Goal: Task Accomplishment & Management: Manage account settings

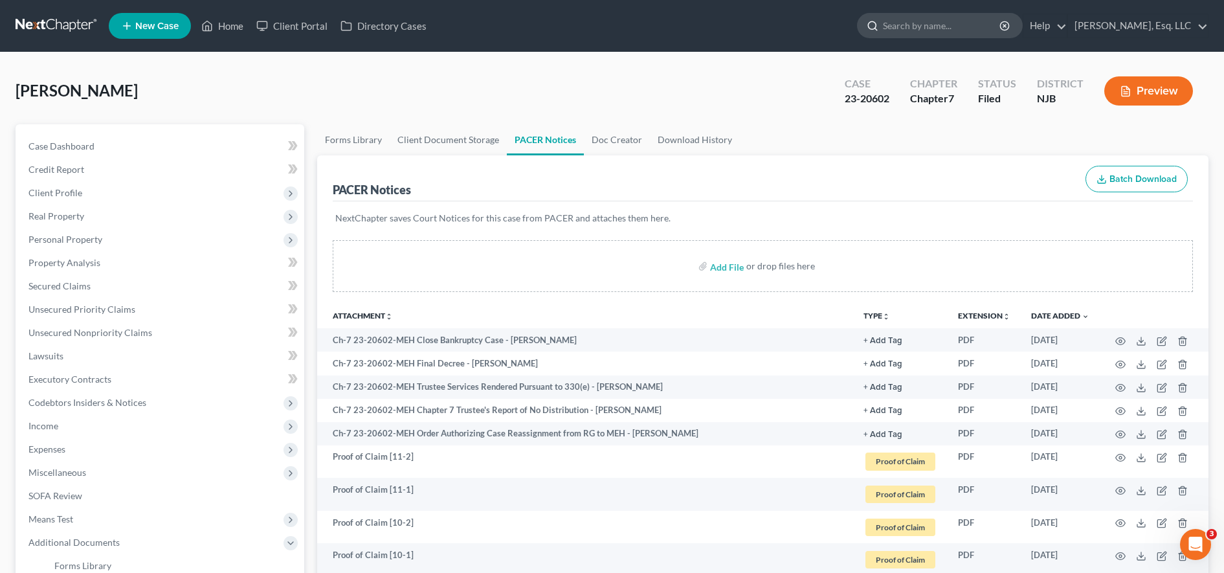
click at [904, 30] on input "search" at bounding box center [942, 26] width 118 height 24
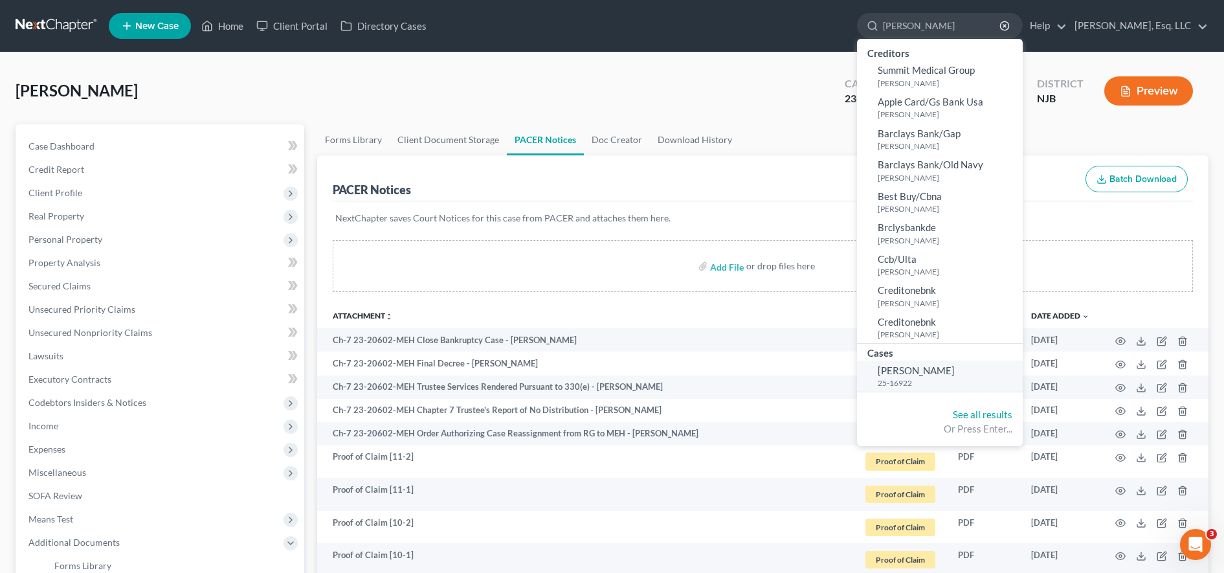
type input "[PERSON_NAME]"
click at [942, 383] on small "25-16922" at bounding box center [949, 382] width 142 height 11
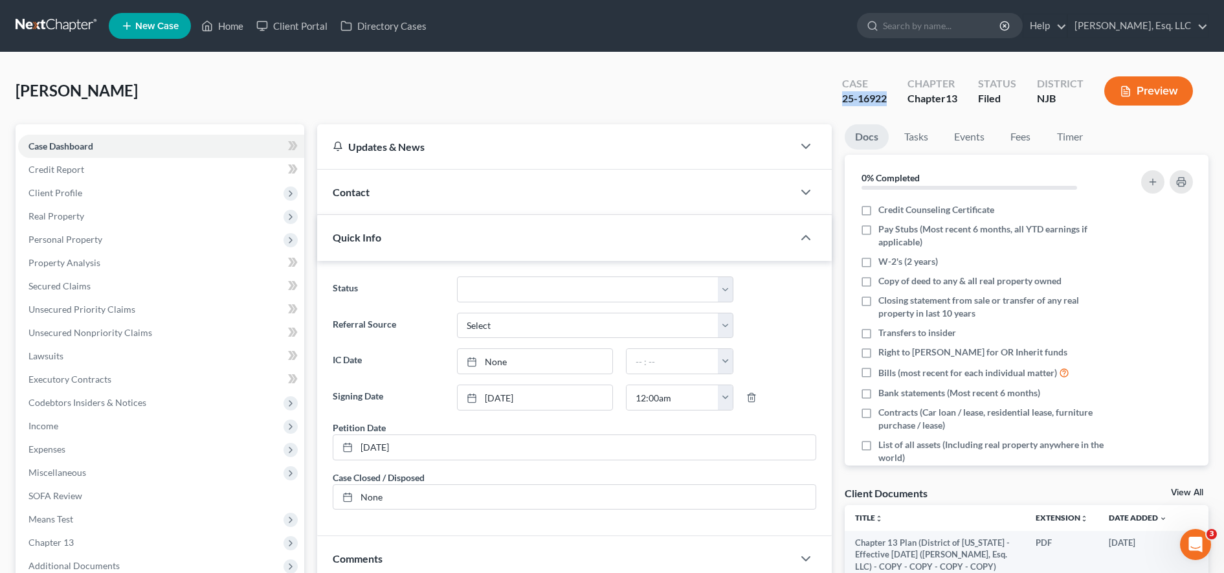
click at [889, 96] on div "Case 25-16922" at bounding box center [864, 92] width 65 height 38
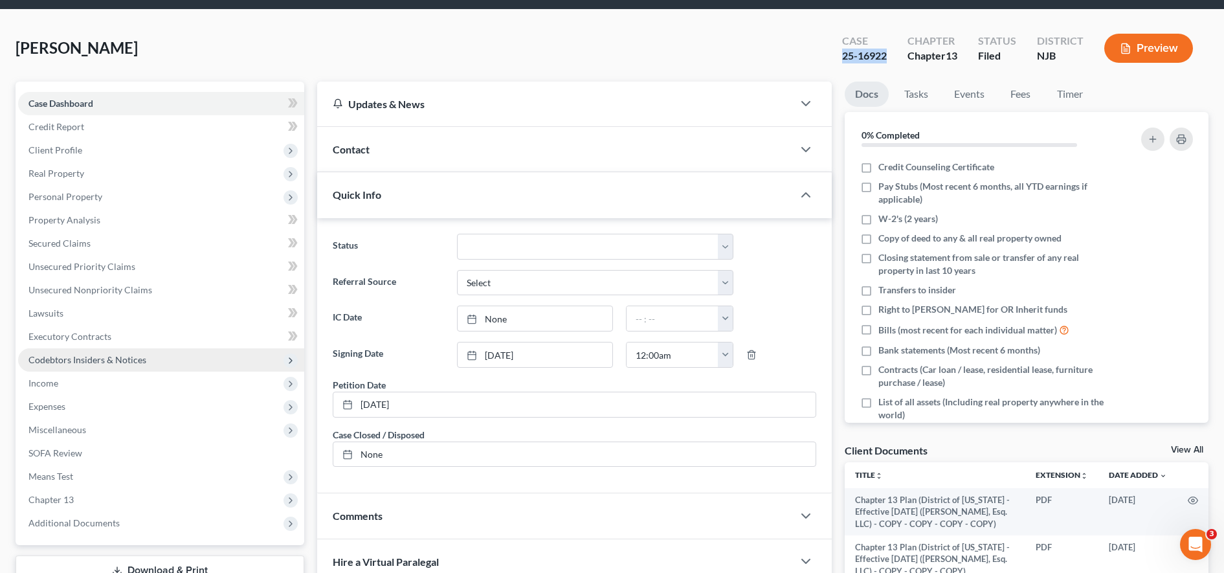
scroll to position [44, 0]
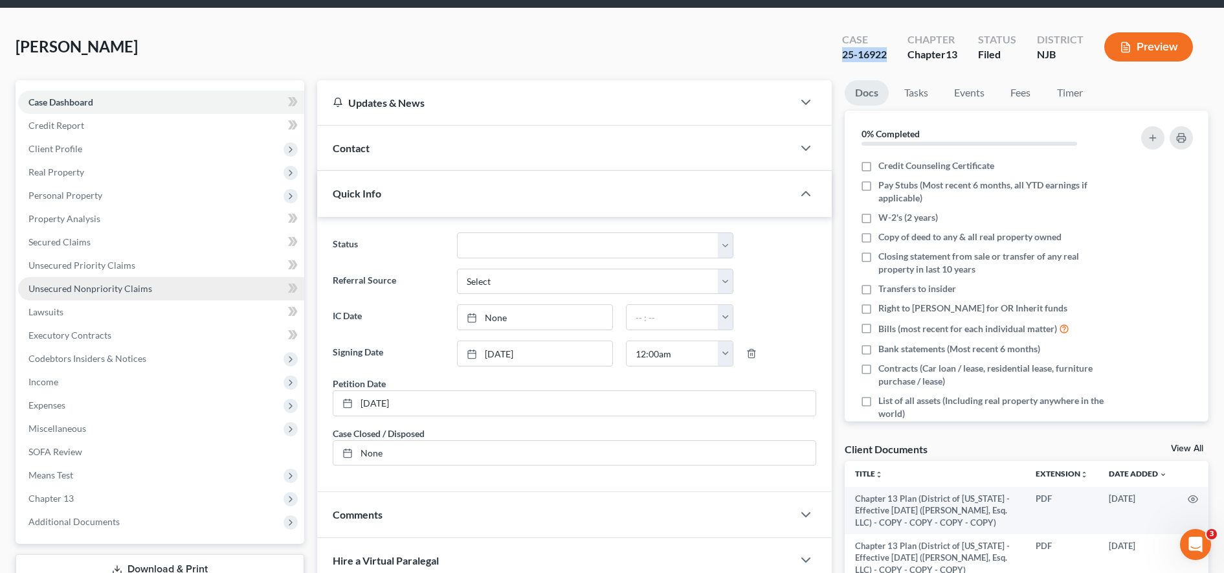
click at [190, 289] on link "Unsecured Nonpriority Claims" at bounding box center [161, 288] width 286 height 23
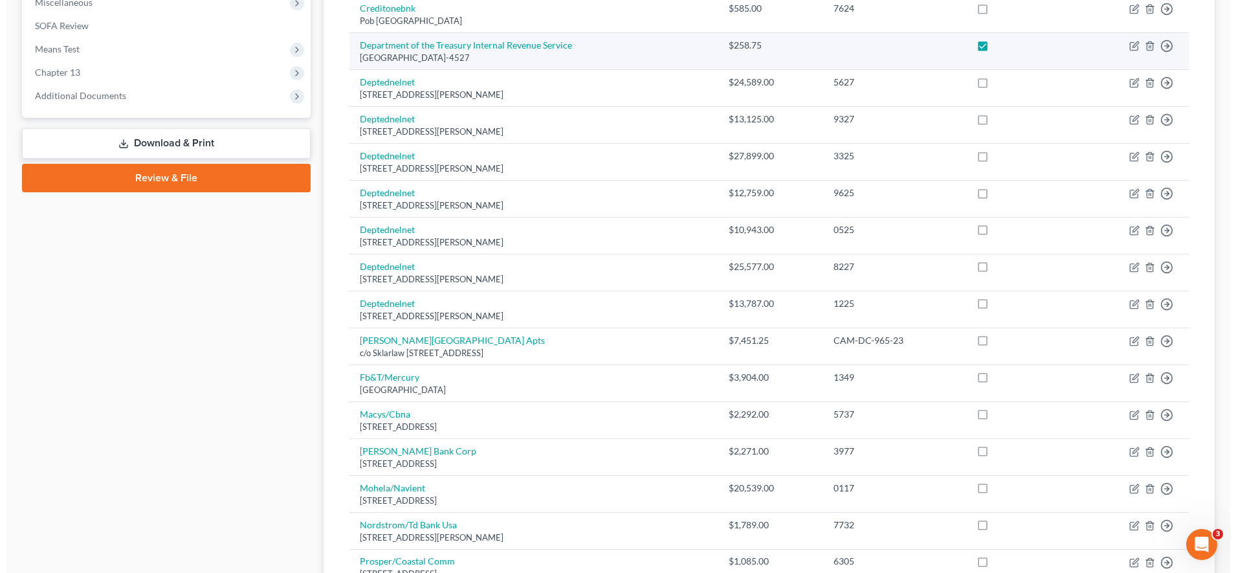
scroll to position [469, 0]
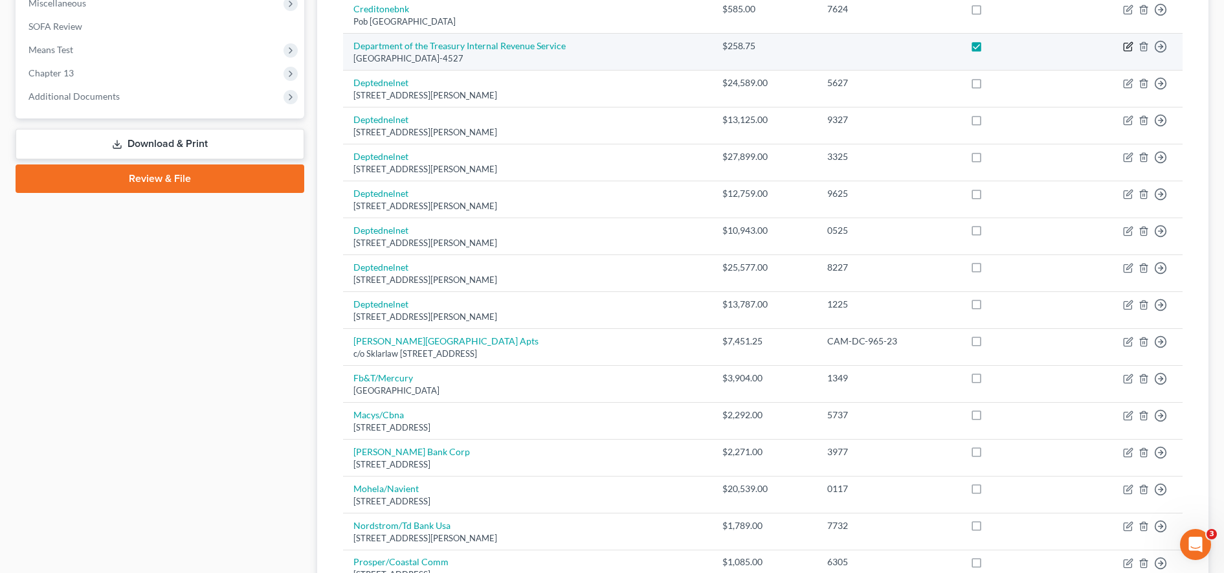
click at [1131, 45] on icon "button" at bounding box center [1129, 46] width 6 height 6
select select "36"
select select "7"
select select "0"
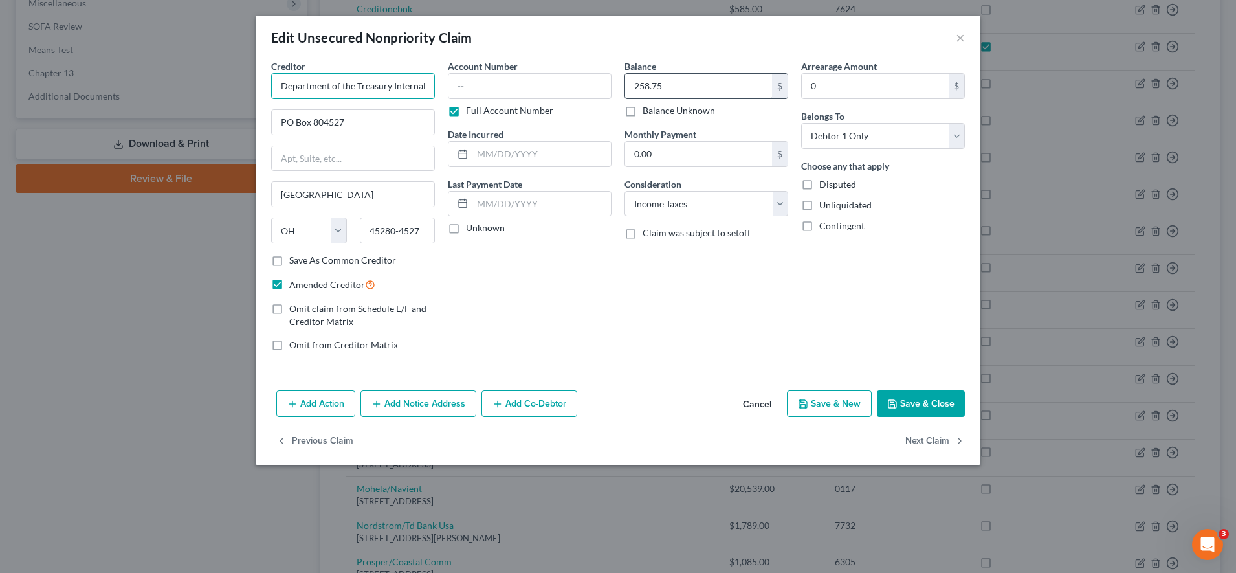
scroll to position [0, 67]
drag, startPoint x: 278, startPoint y: 85, endPoint x: 647, endPoint y: 87, distance: 369.6
click at [647, 87] on div "Creditor * Department of the Treasury Internal Revenue Service [GEOGRAPHIC_DATA…" at bounding box center [618, 211] width 707 height 302
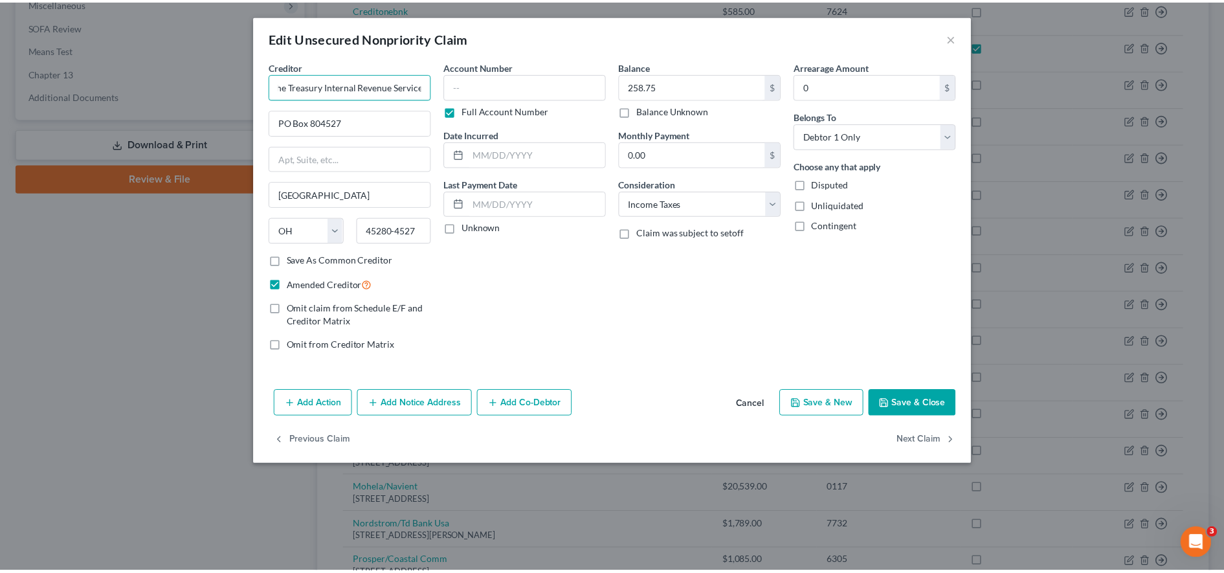
scroll to position [0, 0]
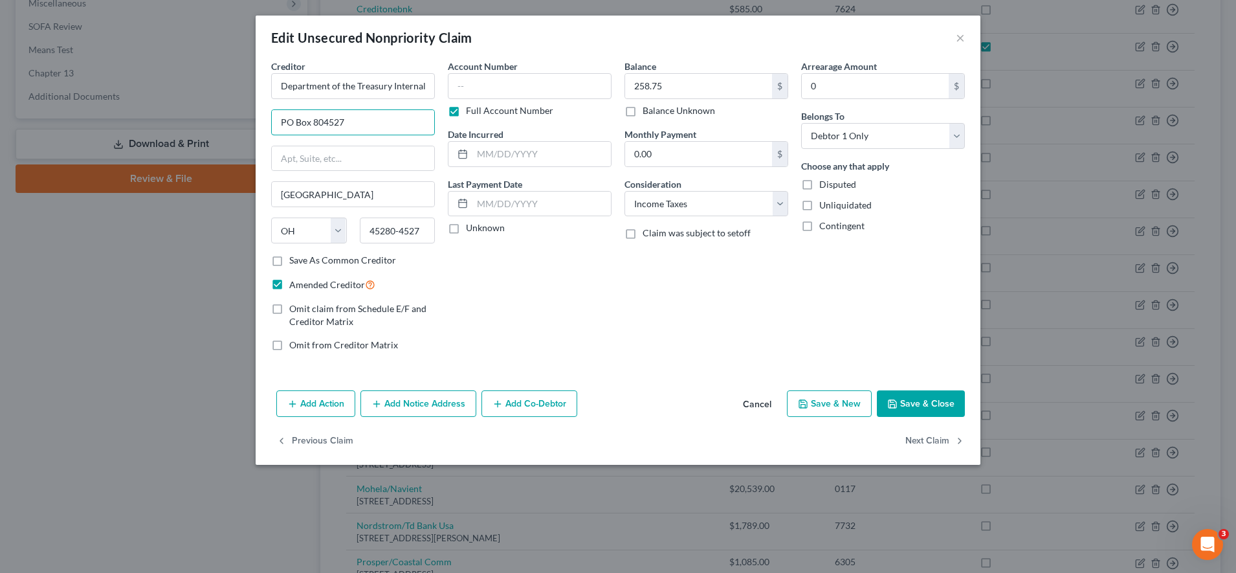
drag, startPoint x: 381, startPoint y: 130, endPoint x: 270, endPoint y: 123, distance: 111.6
click at [270, 123] on div "Creditor * Department of the Treasury Internal Revenue Service [GEOGRAPHIC_DATA…" at bounding box center [353, 211] width 177 height 302
drag, startPoint x: 329, startPoint y: 199, endPoint x: 282, endPoint y: 200, distance: 47.9
click at [282, 200] on input "[GEOGRAPHIC_DATA]" at bounding box center [353, 194] width 162 height 25
drag, startPoint x: 369, startPoint y: 225, endPoint x: 420, endPoint y: 231, distance: 51.5
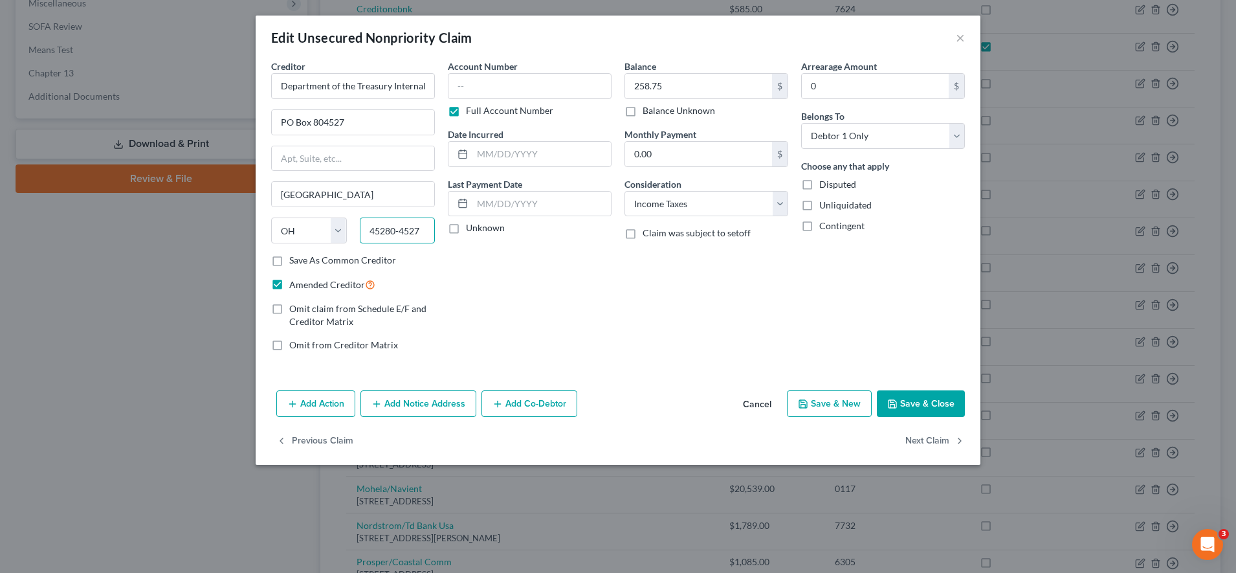
click at [420, 231] on input "45280-4527" at bounding box center [398, 230] width 76 height 26
click at [960, 33] on button "×" at bounding box center [960, 38] width 9 height 16
